Goal: Information Seeking & Learning: Check status

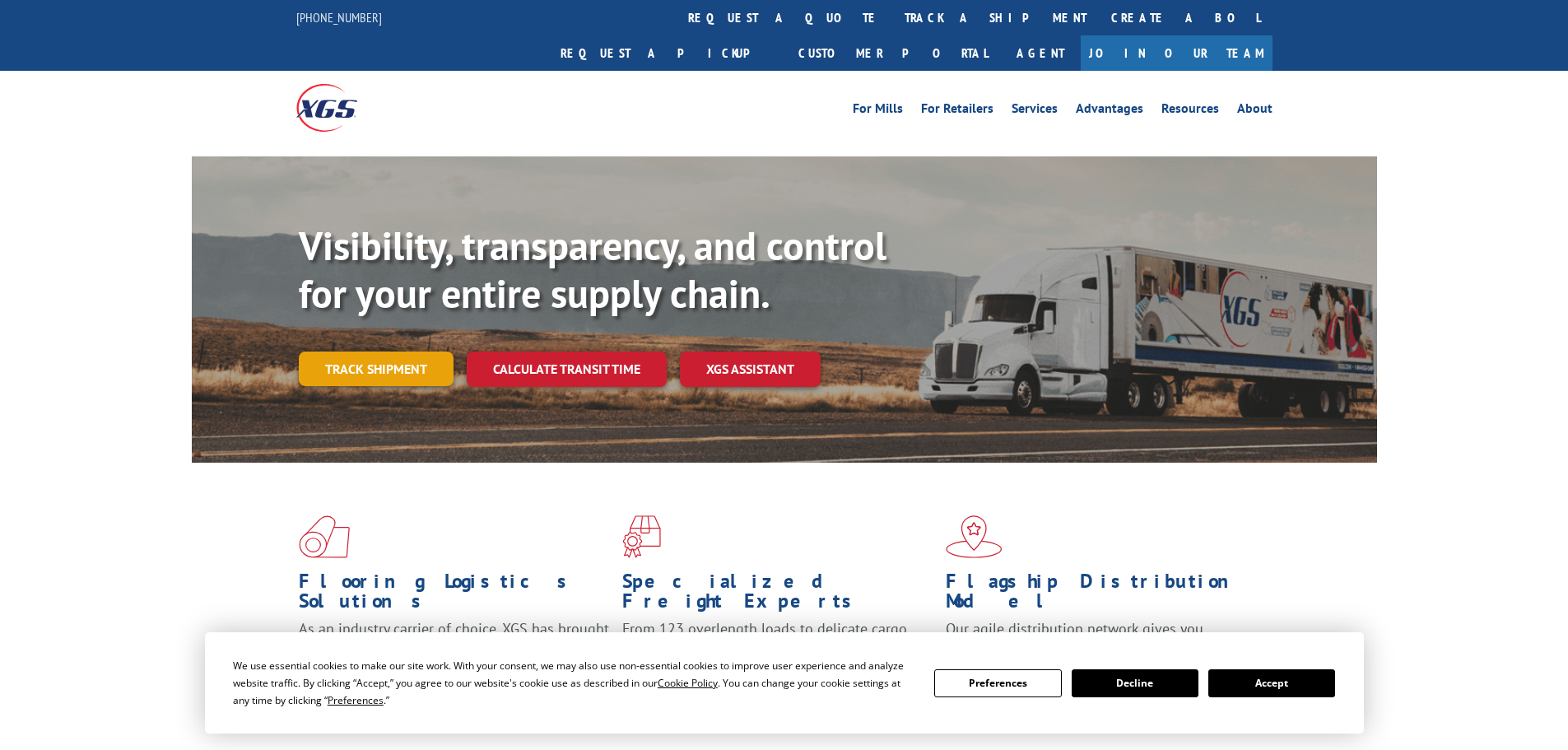
click at [396, 351] on link "Track shipment" at bounding box center [376, 369] width 155 height 35
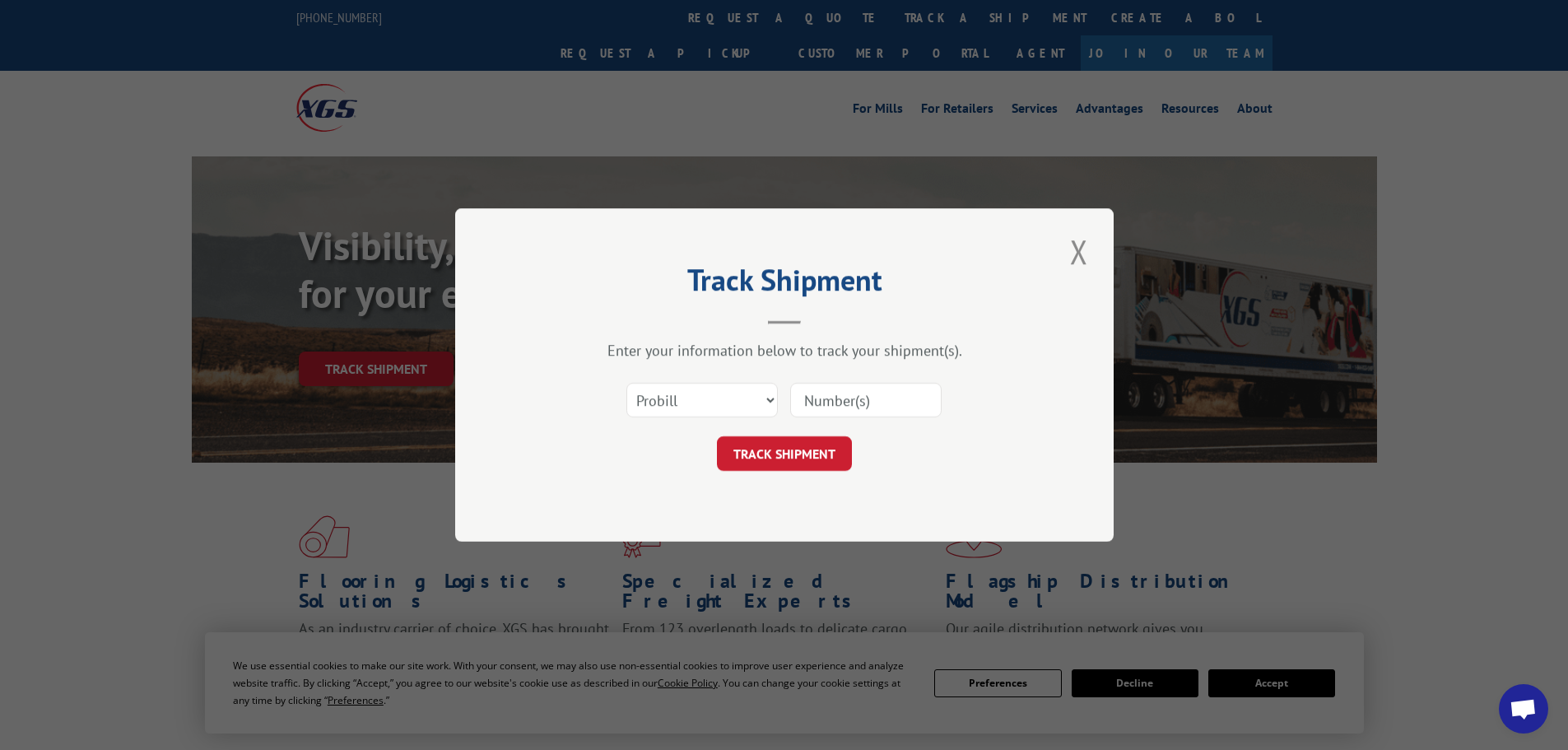
click at [841, 408] on input at bounding box center [866, 401] width 151 height 35
drag, startPoint x: 755, startPoint y: 405, endPoint x: 748, endPoint y: 410, distance: 8.6
click at [755, 405] on select "Select category... Probill BOL PO" at bounding box center [702, 401] width 151 height 35
select select "bol"
click at [627, 383] on select "Select category... Probill BOL PO" at bounding box center [702, 401] width 151 height 35
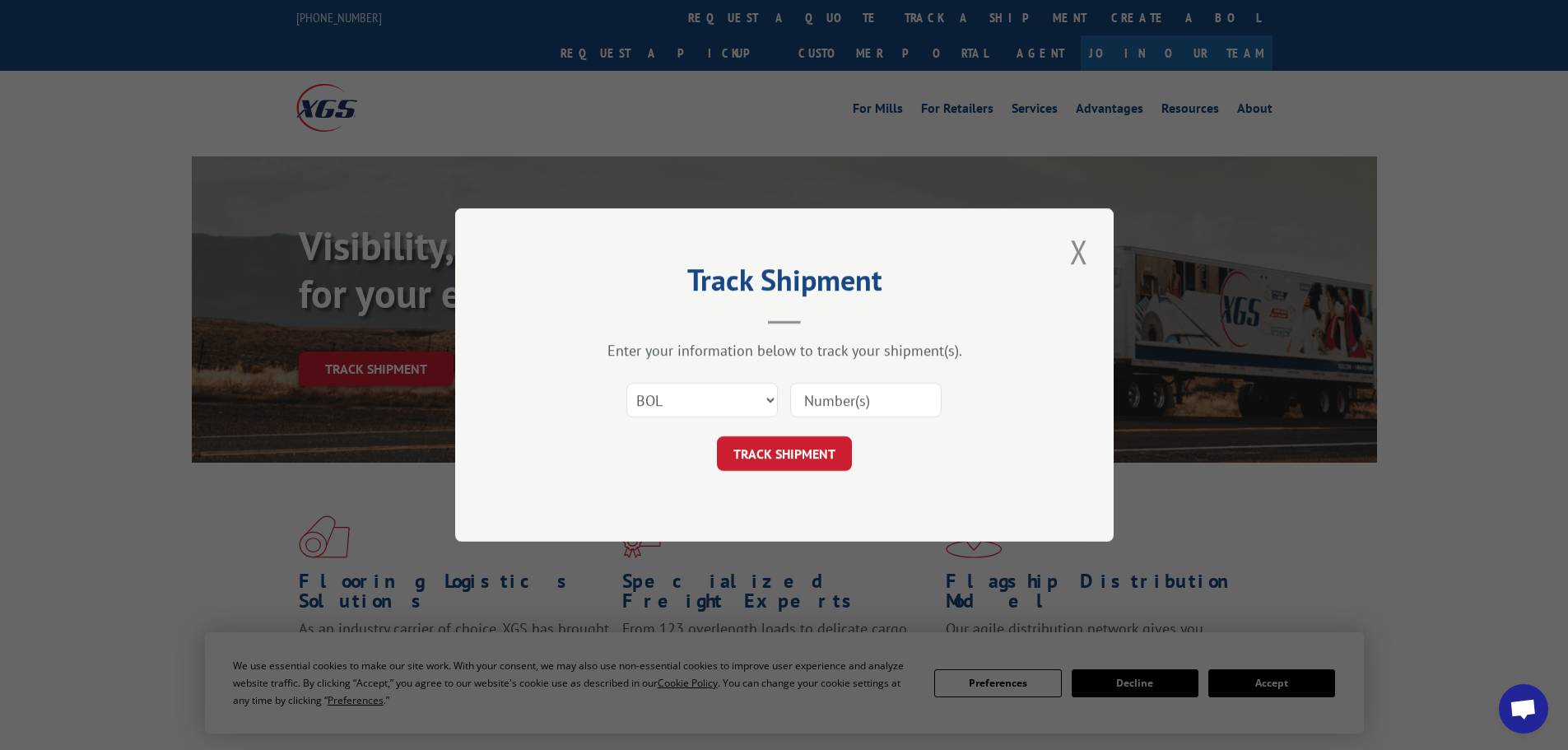
click at [867, 400] on input at bounding box center [866, 401] width 151 height 35
paste input "361888"
type input "361888"
click button "TRACK SHIPMENT" at bounding box center [784, 454] width 135 height 35
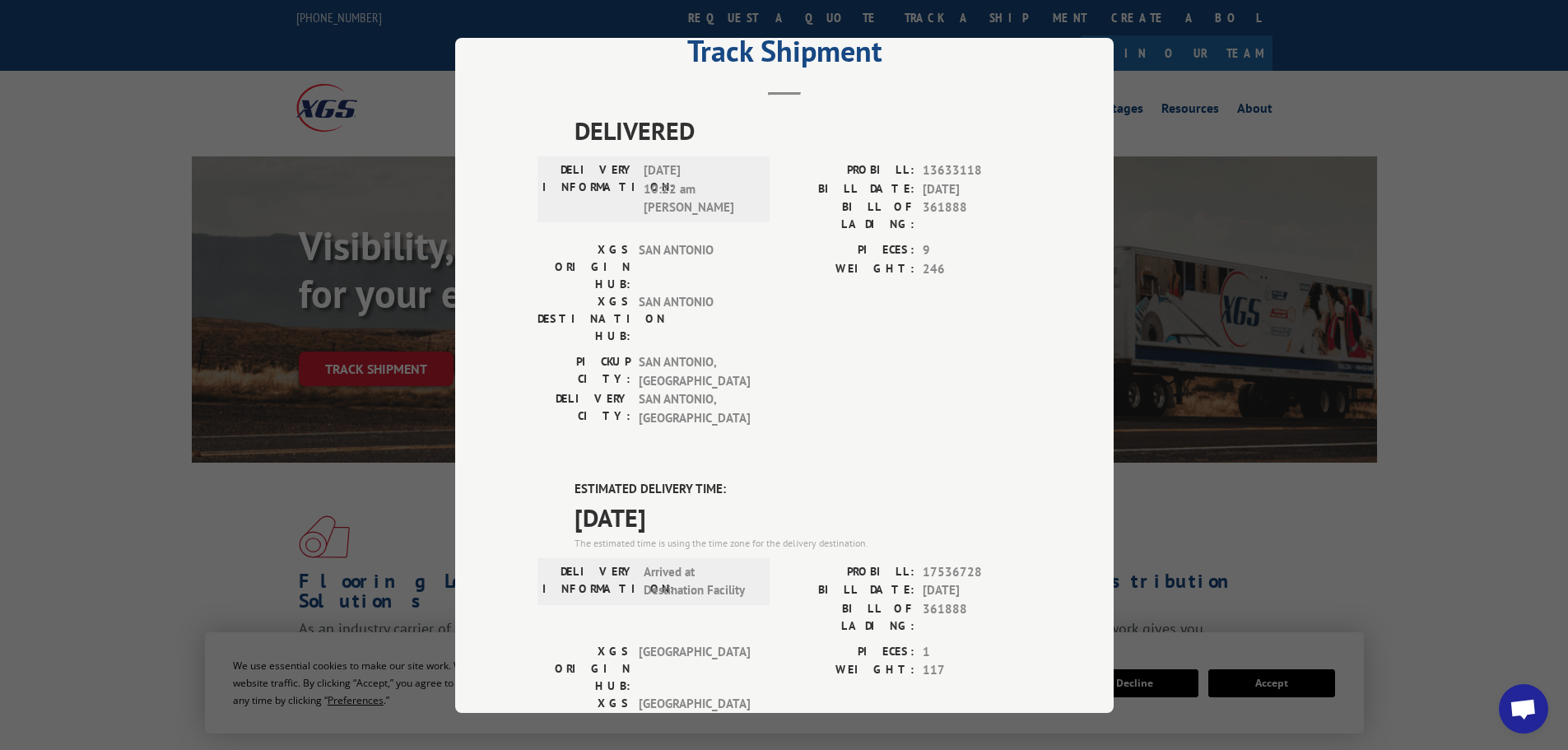
scroll to position [165, 0]
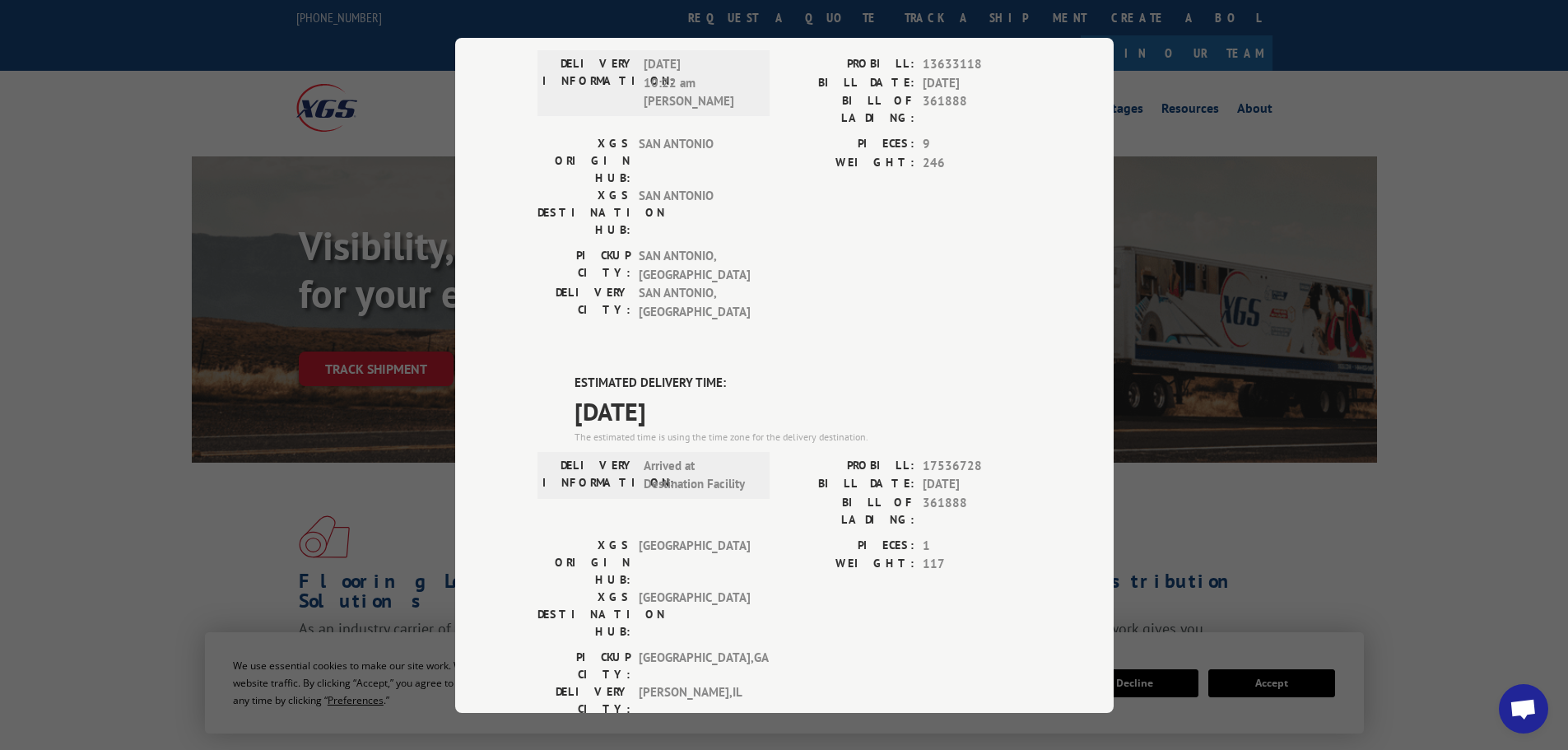
drag, startPoint x: 585, startPoint y: 308, endPoint x: 789, endPoint y: 304, distance: 204.0
click at [789, 392] on span "[DATE]" at bounding box center [802, 410] width 457 height 37
drag, startPoint x: 715, startPoint y: 519, endPoint x: 639, endPoint y: 482, distance: 84.5
click at [635, 648] on div "[GEOGRAPHIC_DATA]: [GEOGRAPHIC_DATA] , [GEOGRAPHIC_DATA]: [GEOGRAPHIC_DATA] , […" at bounding box center [648, 682] width 222 height 69
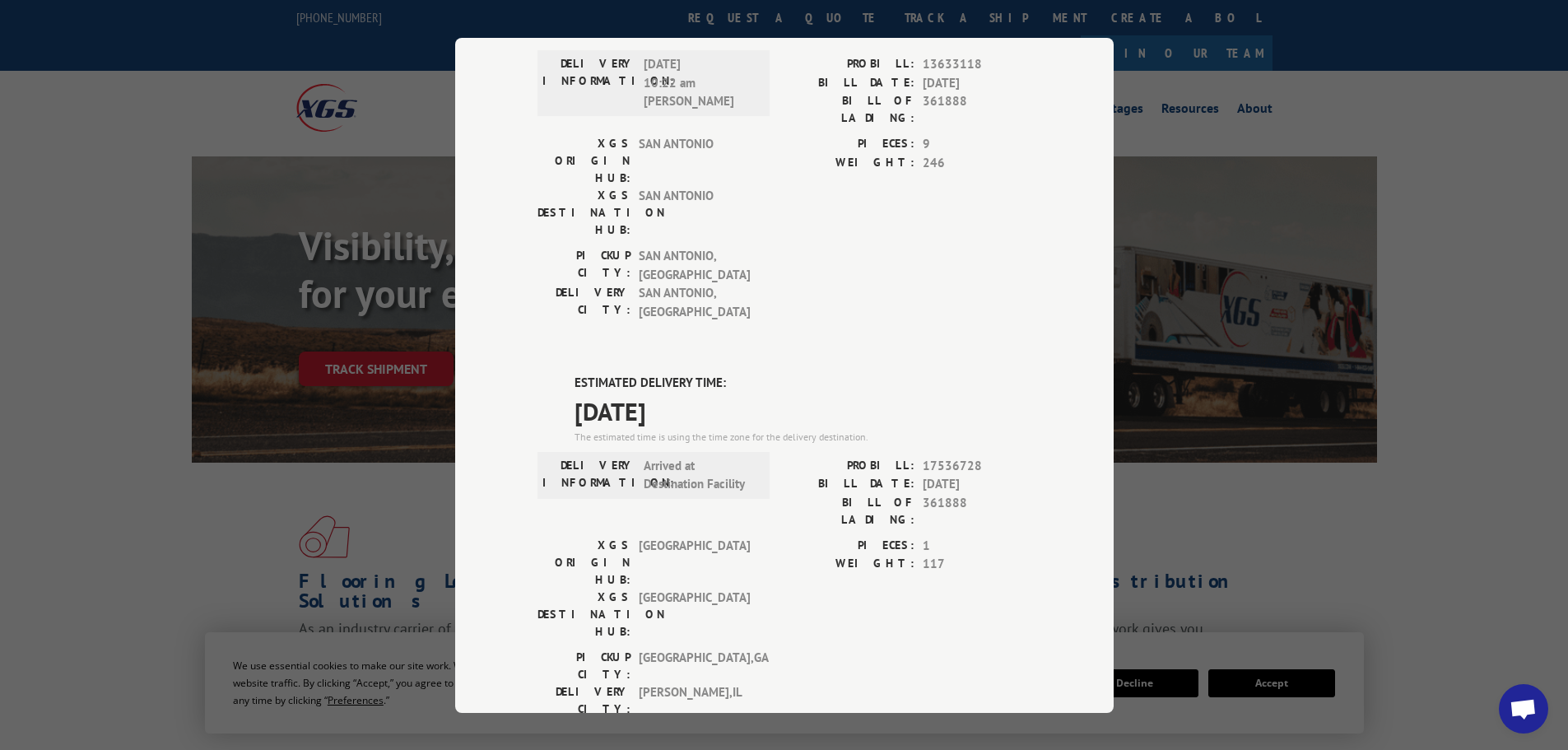
click at [835, 536] on div "PIECES: 1 WEIGHT: 117" at bounding box center [908, 591] width 247 height 112
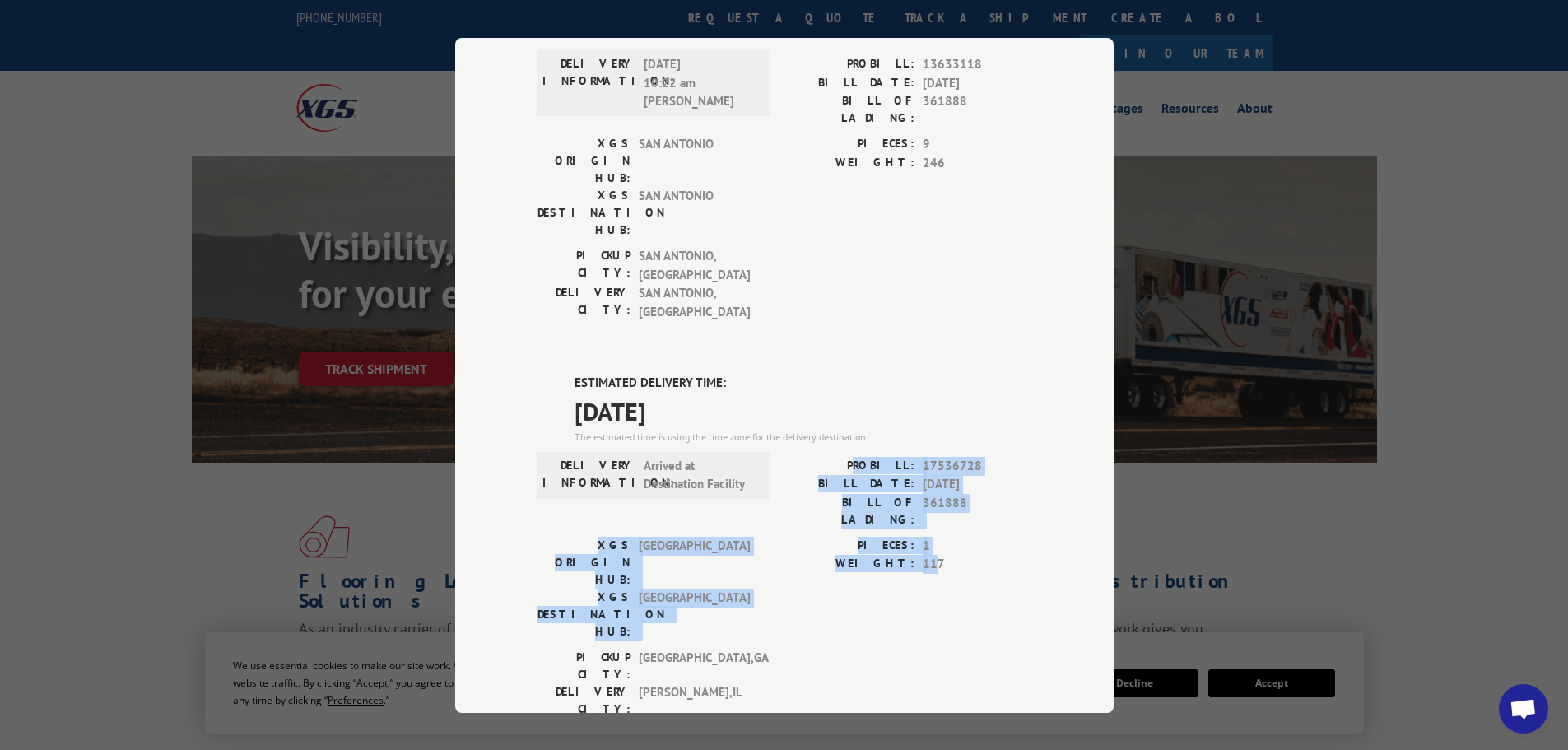
drag, startPoint x: 905, startPoint y: 403, endPoint x: 931, endPoint y: 462, distance: 64.5
click at [931, 458] on div "ESTIMATED DELIVERY TIME: [DATE] The estimated time is using the time zone for t…" at bounding box center [784, 669] width 494 height 592
click at [925, 536] on div "PIECES: 1 WEIGHT: 117" at bounding box center [908, 591] width 247 height 112
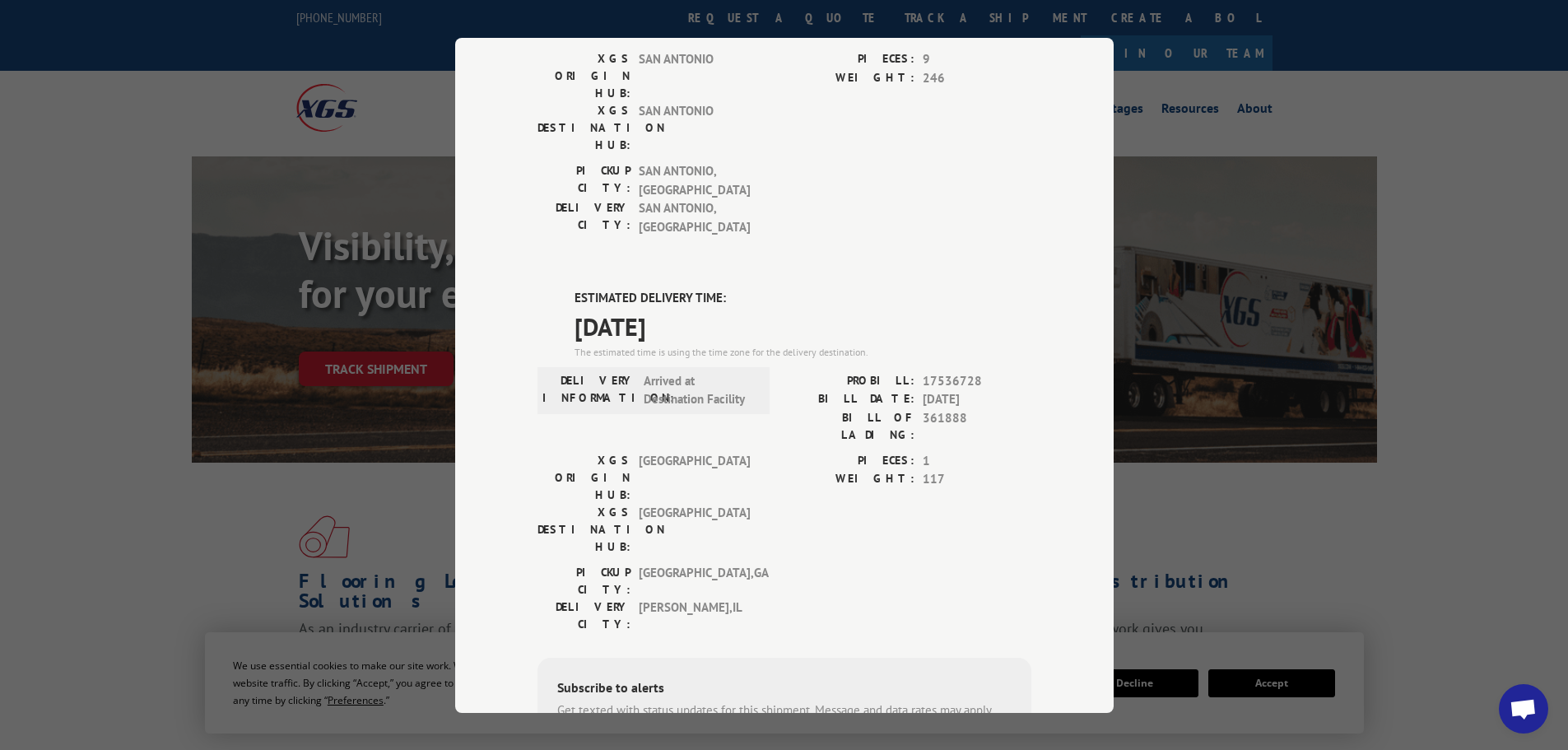
scroll to position [335, 0]
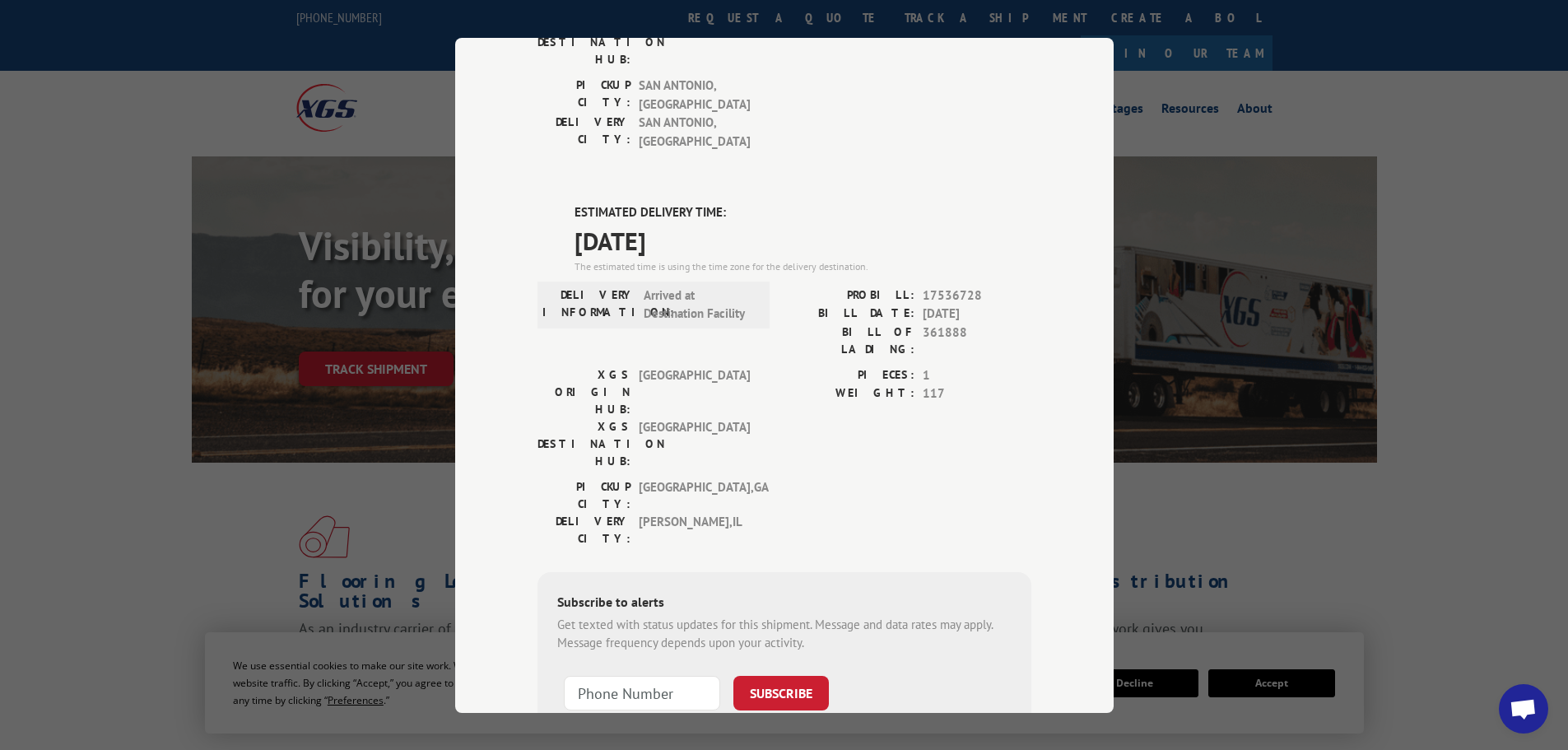
click at [678, 280] on div "DELIVERY INFORMATION: Arrived at Destination Facility" at bounding box center [653, 304] width 232 height 47
click at [624, 221] on span "[DATE]" at bounding box center [802, 240] width 457 height 37
drag, startPoint x: 688, startPoint y: 210, endPoint x: 1005, endPoint y: 201, distance: 317.1
click at [1005, 285] on div "DELIVERY INFORMATION: Arrived at Destination Facility PROBILL: 17536728 BILL DA…" at bounding box center [784, 325] width 494 height 80
click at [1005, 285] on span "17536728" at bounding box center [977, 295] width 109 height 19
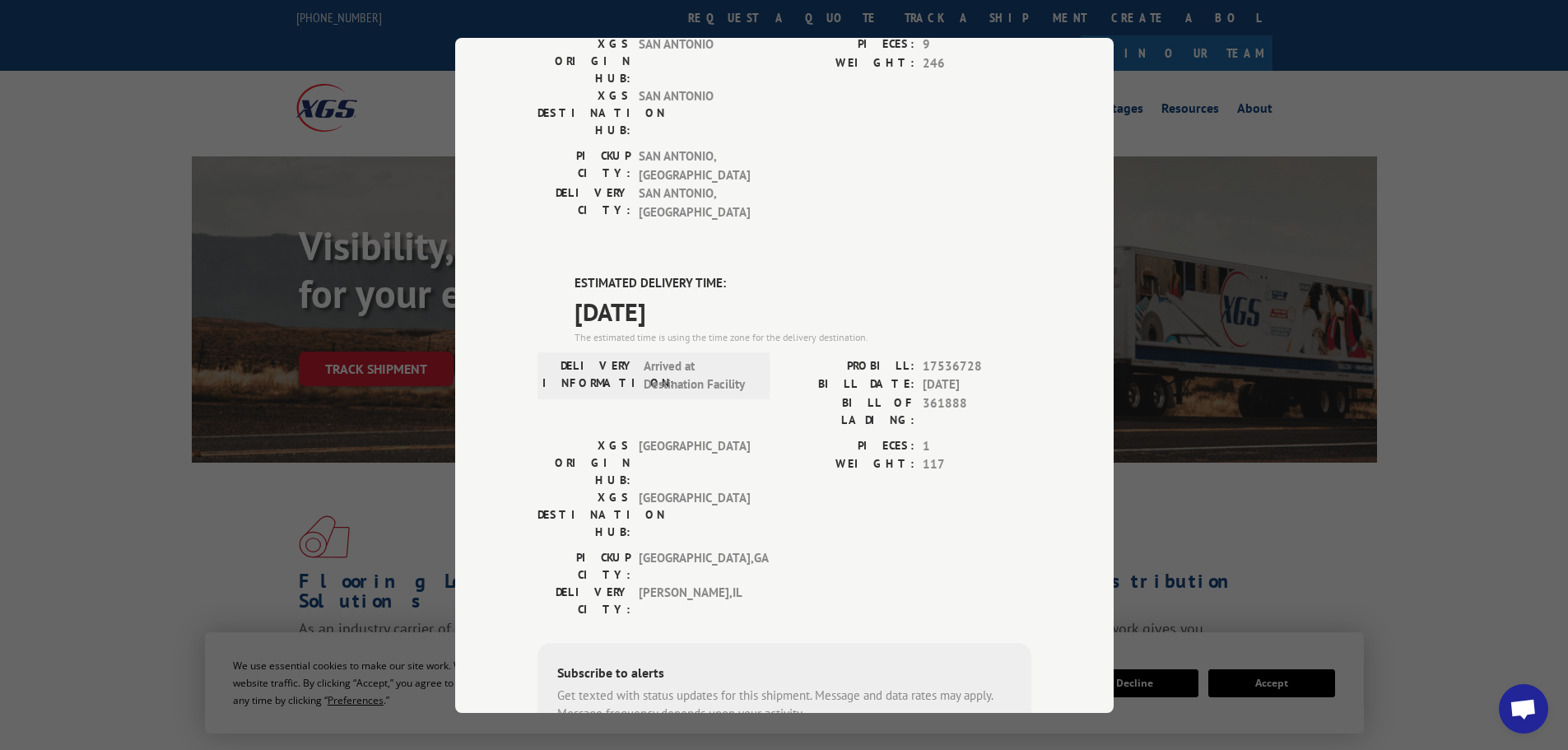
scroll to position [171, 0]
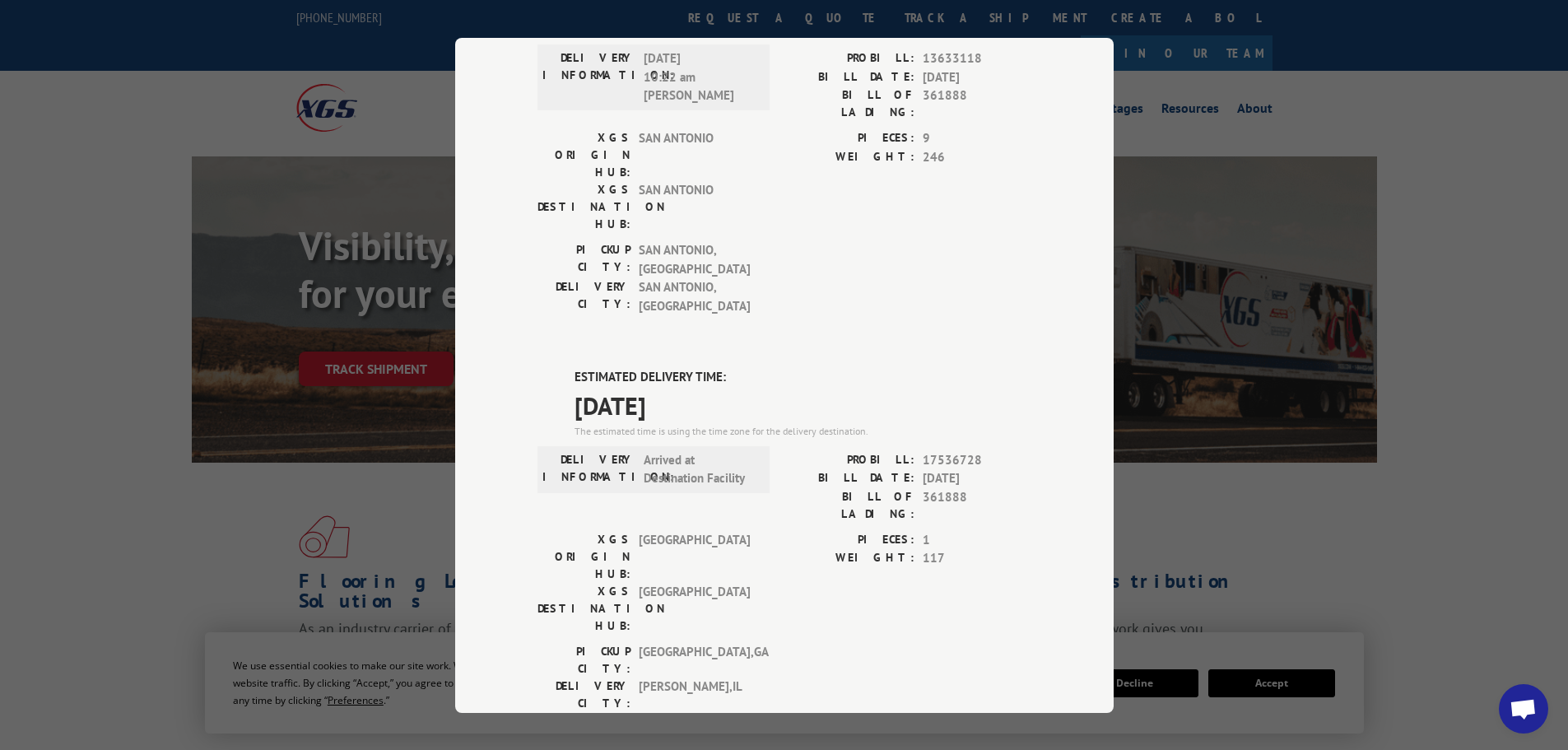
click at [682, 423] on div "The estimated time is using the time zone for the delivery destination." at bounding box center [802, 430] width 457 height 15
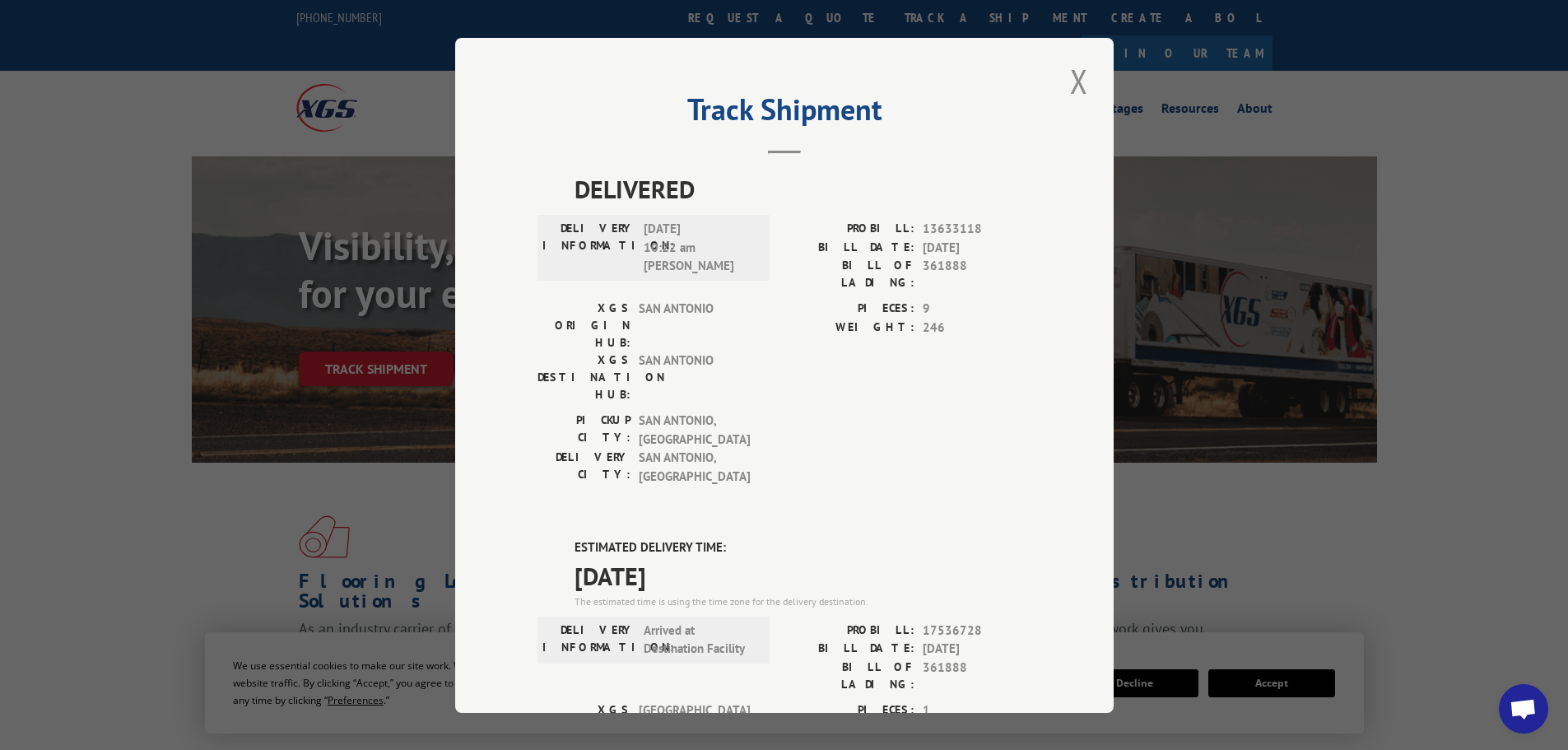
click at [1068, 82] on button "Close modal" at bounding box center [1079, 81] width 28 height 46
